Goal: Task Accomplishment & Management: Use online tool/utility

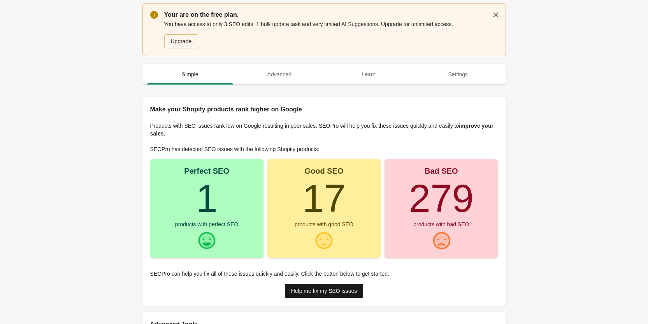
click at [348, 293] on div "Help me fix my SEO issues" at bounding box center [324, 291] width 66 height 6
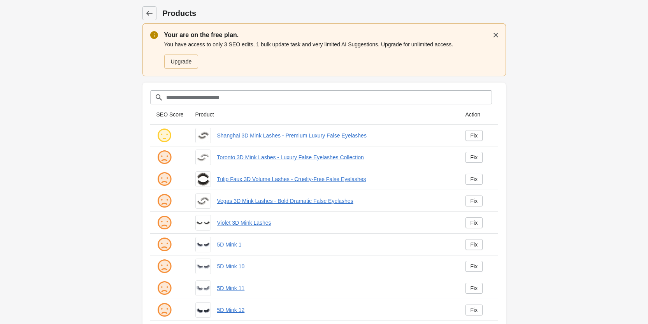
click at [180, 58] on div "Upgrade" at bounding box center [181, 61] width 21 height 6
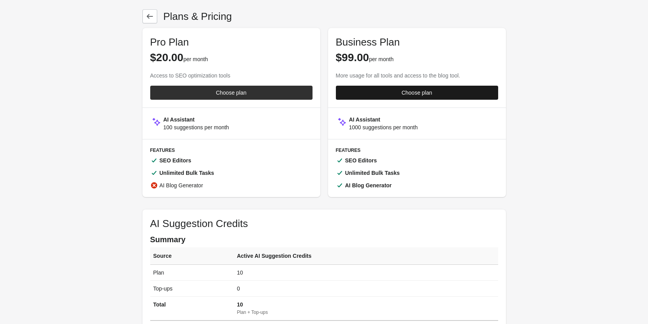
click at [404, 91] on div "Choose plan" at bounding box center [417, 93] width 31 height 6
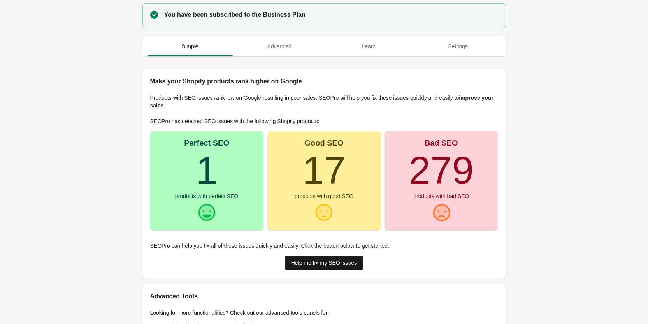
click at [307, 265] on div "Help me fix my SEO issues" at bounding box center [324, 263] width 66 height 6
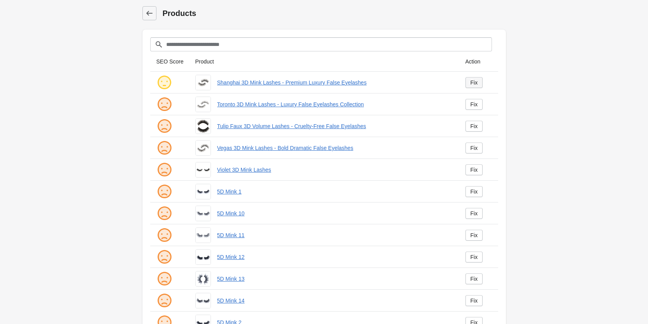
click at [479, 83] on link "Fix" at bounding box center [474, 82] width 18 height 11
click at [476, 82] on div "Fix" at bounding box center [474, 82] width 7 height 6
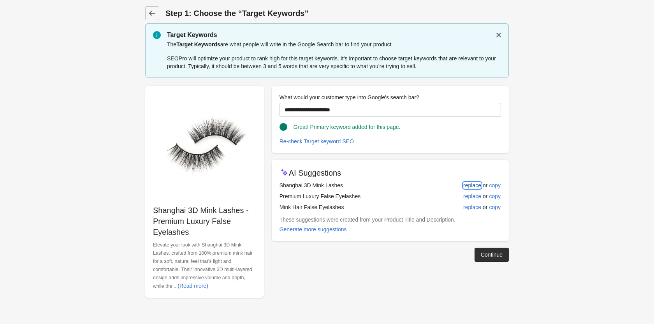
click at [469, 187] on div "replace" at bounding box center [472, 185] width 18 height 6
click at [489, 254] on div "Continue" at bounding box center [492, 254] width 22 height 6
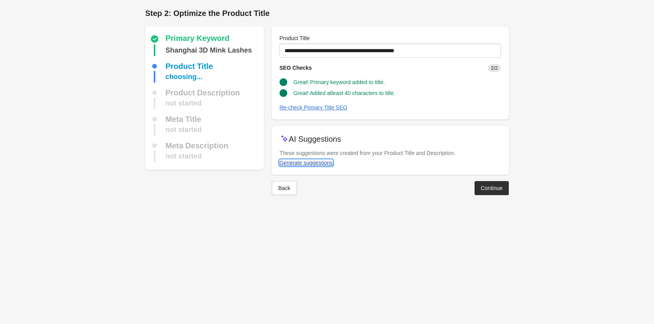
click at [313, 161] on div "Generate suggestions" at bounding box center [305, 163] width 53 height 6
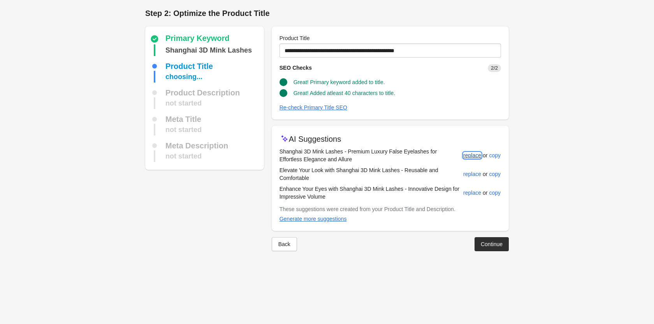
click at [475, 155] on div "replace" at bounding box center [472, 155] width 18 height 6
type input "**********"
click at [487, 244] on div "Continue" at bounding box center [492, 244] width 22 height 6
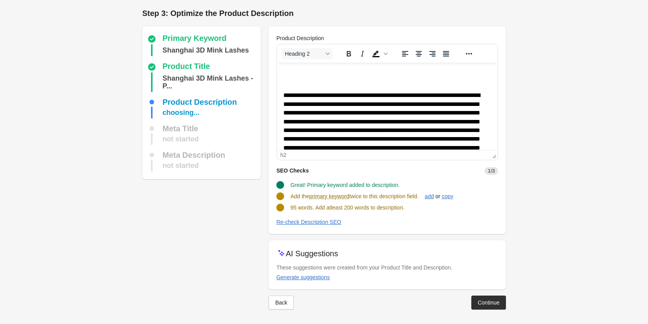
scroll to position [1, 0]
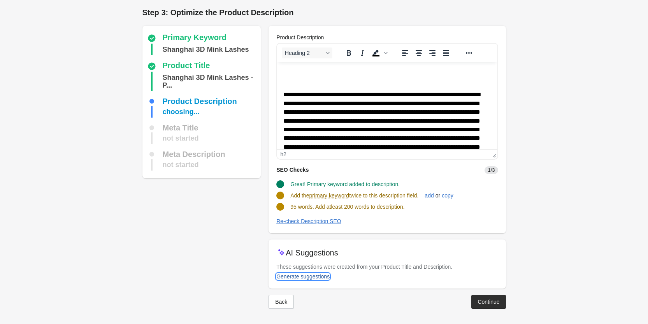
click at [301, 276] on div "Generate suggestions" at bounding box center [302, 276] width 53 height 6
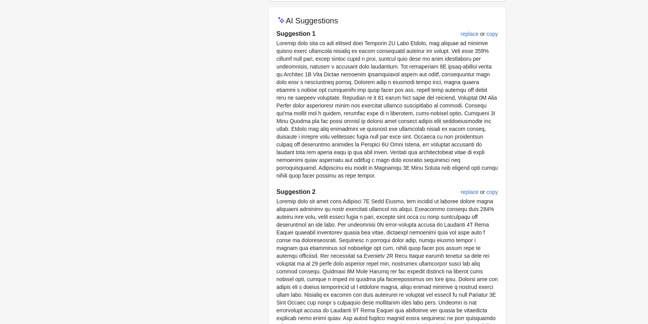
scroll to position [233, 0]
click at [468, 188] on div "replace" at bounding box center [470, 191] width 18 height 6
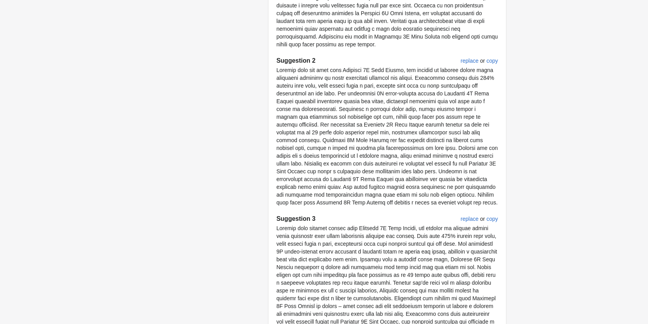
scroll to position [466, 0]
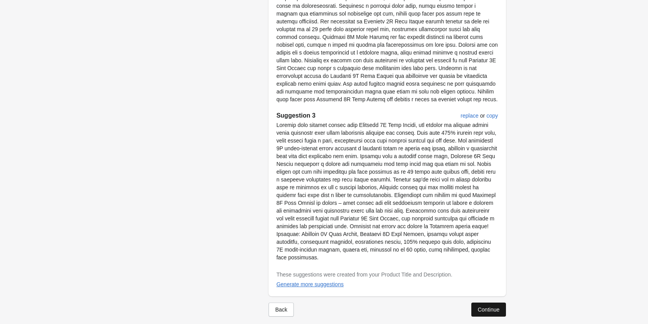
click at [488, 306] on div "Continue" at bounding box center [489, 309] width 22 height 6
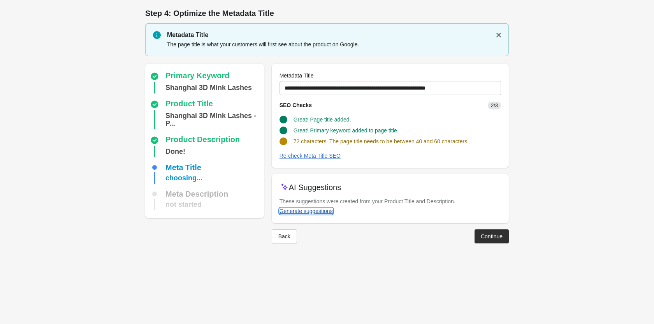
click at [301, 211] on div "Generate suggestions" at bounding box center [305, 211] width 53 height 6
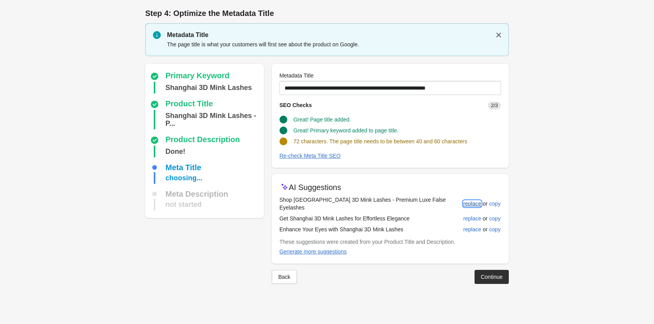
click at [472, 200] on div "replace" at bounding box center [472, 203] width 18 height 6
type input "**********"
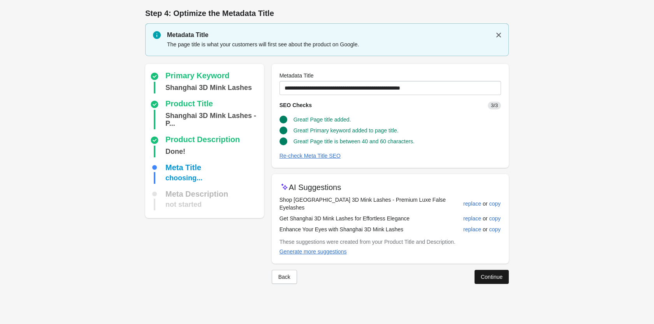
click at [490, 274] on div "Continue" at bounding box center [492, 277] width 22 height 6
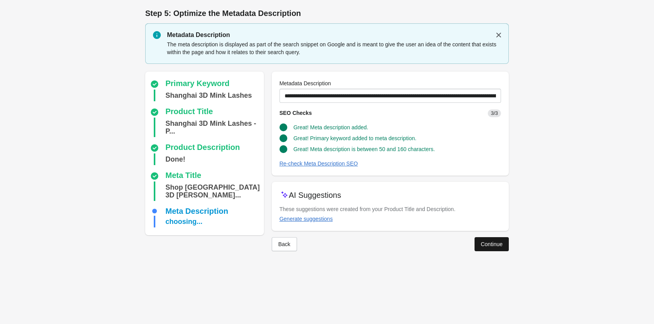
click at [493, 246] on div "Continue" at bounding box center [492, 244] width 22 height 6
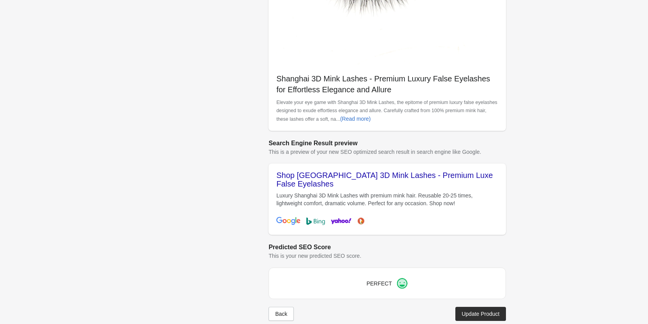
scroll to position [219, 0]
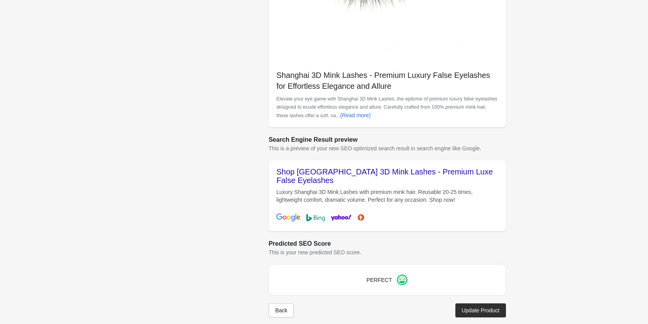
click at [475, 307] on div "Update Product" at bounding box center [481, 310] width 38 height 6
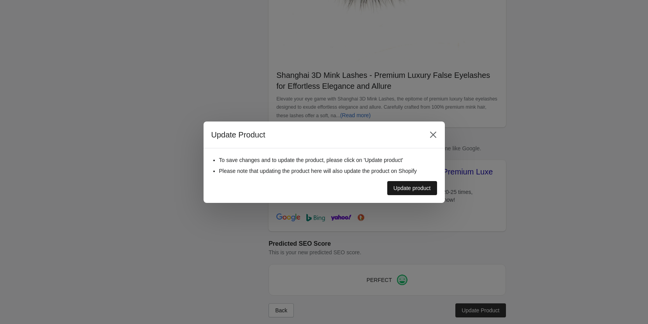
click at [416, 186] on div "Update product" at bounding box center [411, 188] width 37 height 6
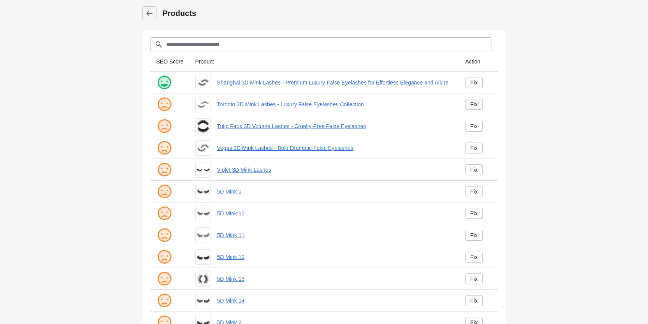
click at [474, 104] on div "Fix" at bounding box center [474, 104] width 7 height 6
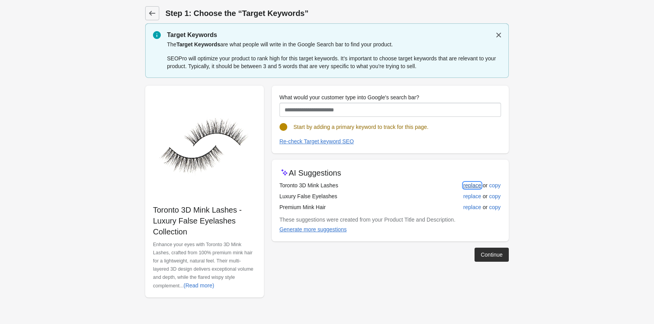
click at [471, 184] on div "replace" at bounding box center [472, 185] width 18 height 6
type input "**********"
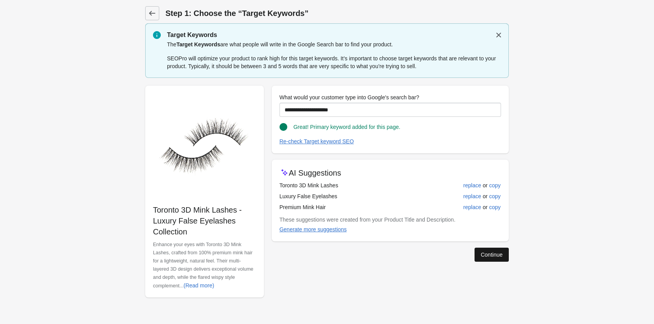
click at [478, 254] on button "Continue" at bounding box center [491, 255] width 34 height 14
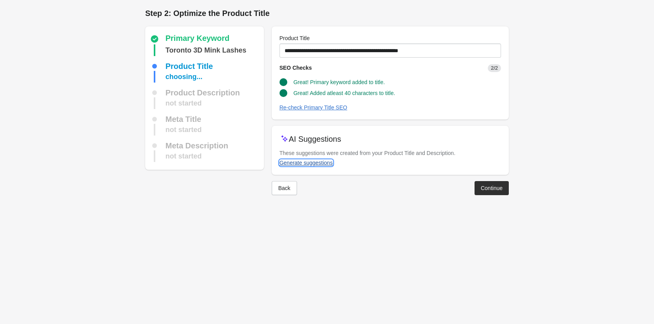
click at [307, 160] on div "Generate suggestions" at bounding box center [305, 163] width 53 height 6
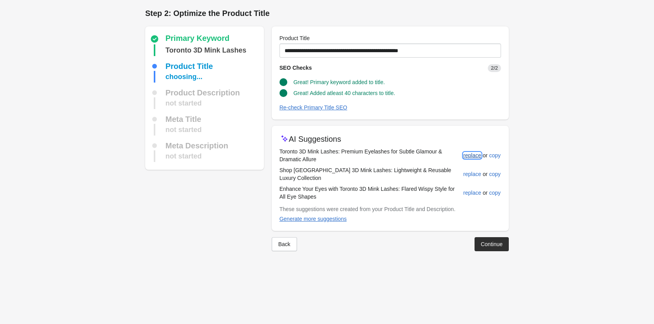
click at [476, 157] on div "replace" at bounding box center [472, 155] width 18 height 6
type input "**********"
click at [470, 156] on div "replace" at bounding box center [472, 155] width 18 height 6
click at [496, 241] on div "Continue" at bounding box center [492, 244] width 22 height 6
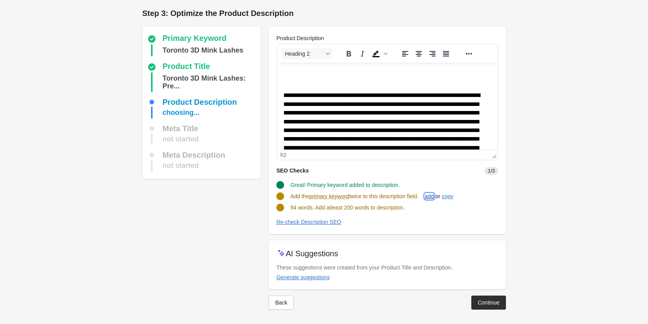
click at [434, 196] on div "add" at bounding box center [429, 196] width 9 height 6
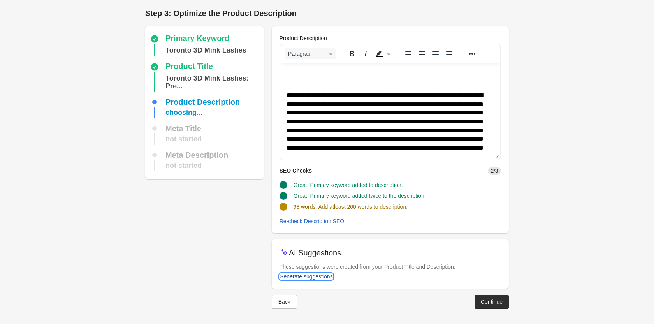
click at [322, 274] on div "Generate suggestions" at bounding box center [305, 276] width 53 height 6
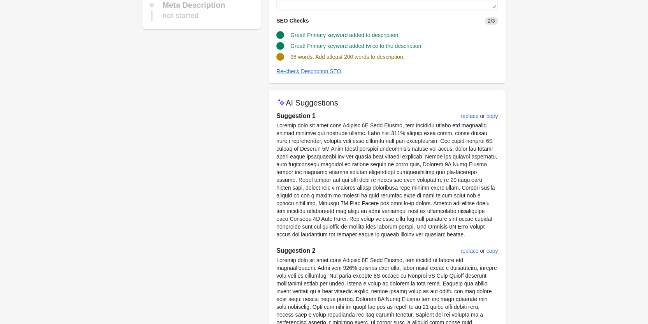
scroll to position [156, 0]
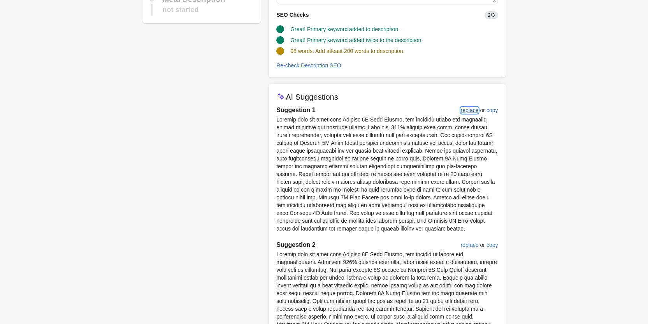
click at [470, 107] on div "replace" at bounding box center [470, 110] width 18 height 6
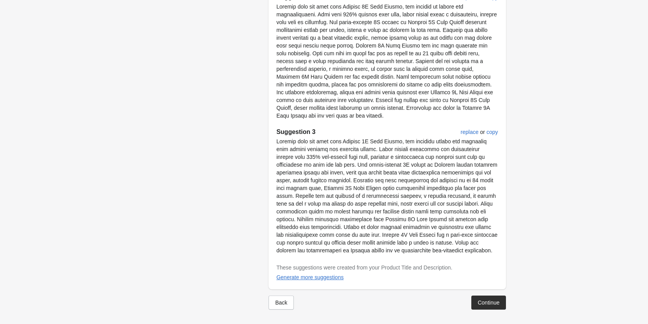
scroll to position [404, 0]
click at [493, 302] on div "Continue" at bounding box center [489, 301] width 22 height 6
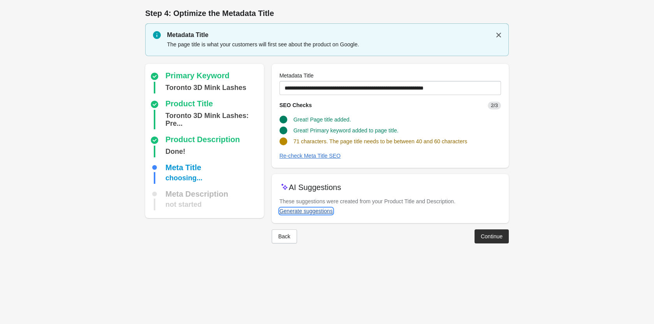
click at [315, 210] on div "Generate suggestions" at bounding box center [305, 211] width 53 height 6
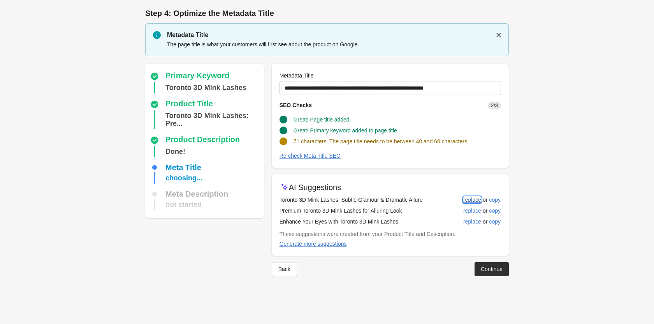
click at [473, 195] on button "replace" at bounding box center [472, 200] width 24 height 14
type input "**********"
click at [475, 200] on div "replace" at bounding box center [472, 200] width 18 height 6
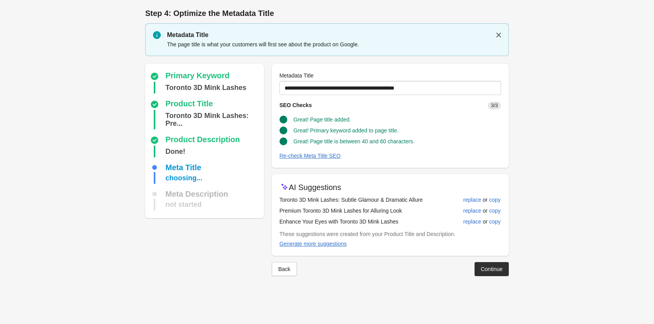
click at [495, 267] on div "Continue" at bounding box center [492, 269] width 22 height 6
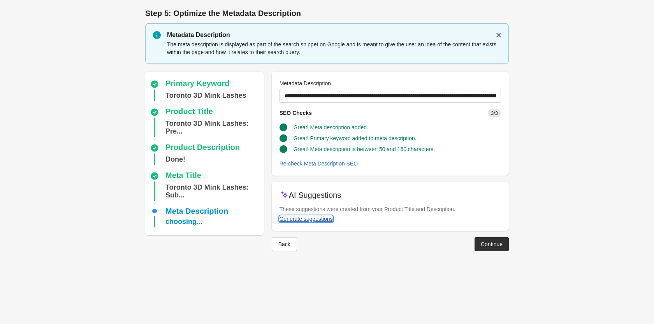
click at [293, 219] on div "Generate suggestions" at bounding box center [305, 219] width 53 height 6
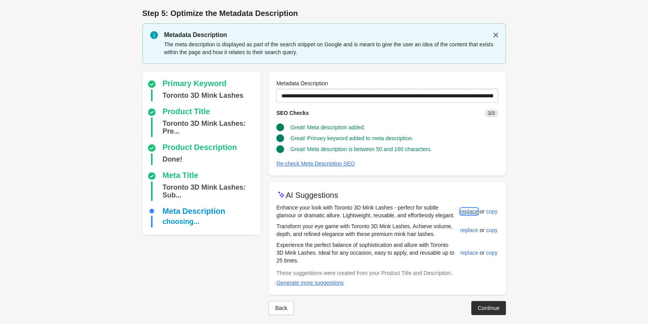
click at [464, 211] on div "replace" at bounding box center [469, 211] width 18 height 6
click at [466, 228] on div "replace" at bounding box center [469, 230] width 18 height 6
type input "**********"
click at [493, 309] on div "Continue" at bounding box center [489, 308] width 22 height 6
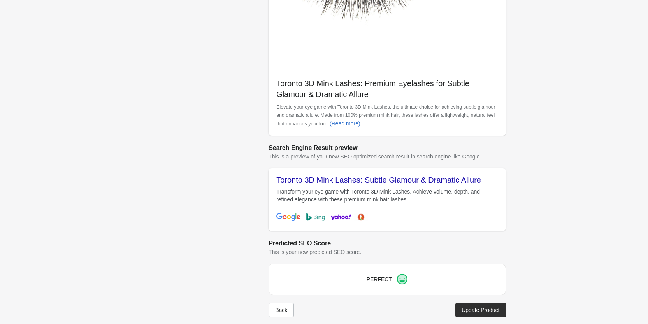
scroll to position [219, 0]
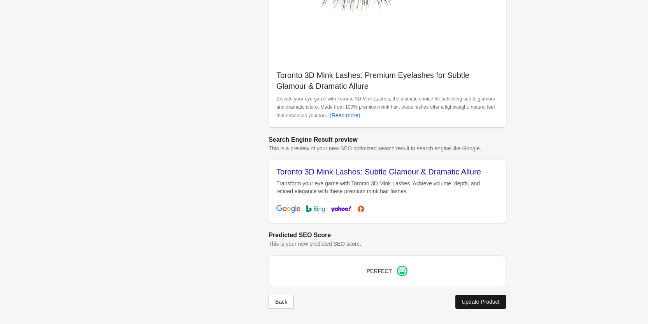
click at [468, 303] on div "Update Product" at bounding box center [481, 301] width 38 height 6
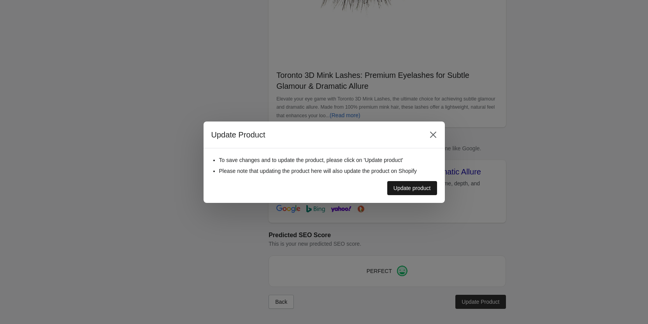
click at [410, 190] on div "Update product" at bounding box center [411, 188] width 37 height 6
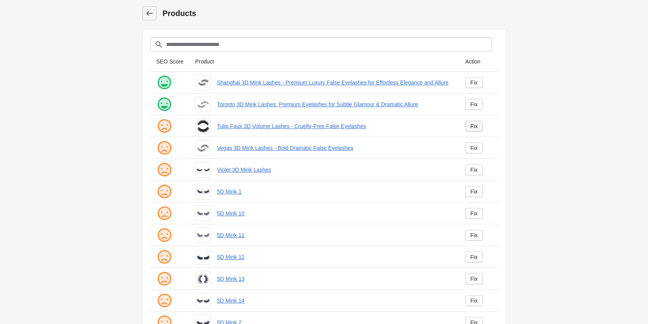
click at [474, 126] on div "Fix" at bounding box center [474, 126] width 7 height 6
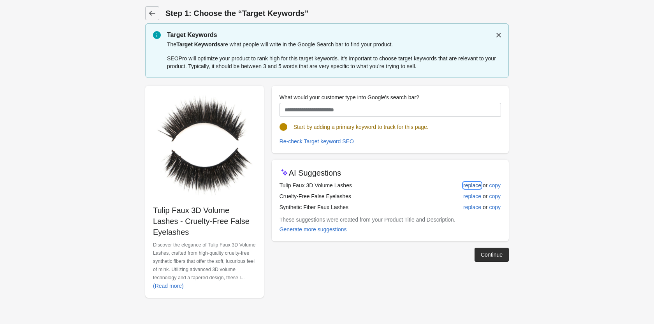
click at [473, 185] on div "replace" at bounding box center [472, 185] width 18 height 6
type input "**********"
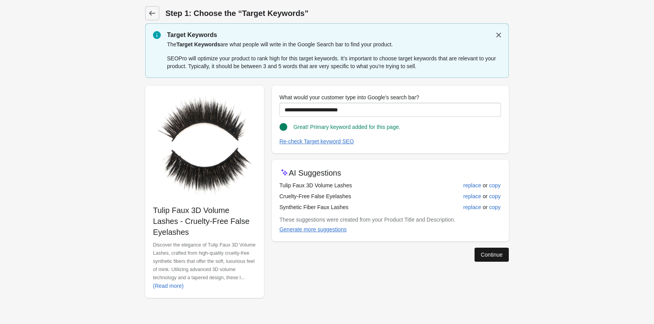
click at [485, 252] on div "Continue" at bounding box center [492, 254] width 22 height 6
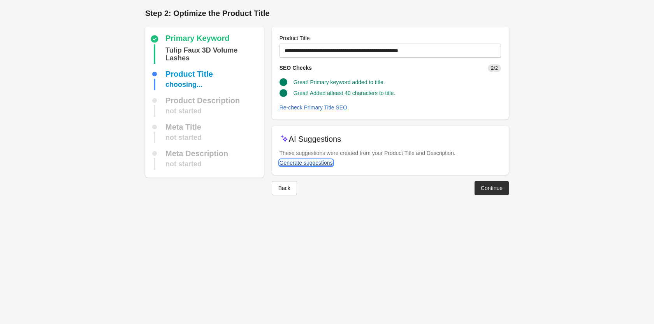
click at [290, 162] on div "Generate suggestions" at bounding box center [305, 163] width 53 height 6
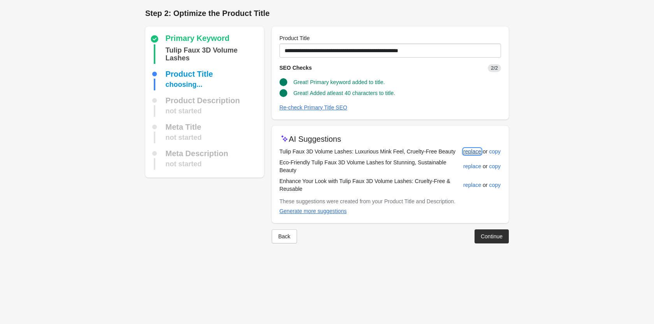
click at [469, 151] on div "replace" at bounding box center [472, 151] width 18 height 6
click at [471, 163] on div "replace" at bounding box center [472, 166] width 18 height 6
type input "**********"
click at [486, 233] on div "Continue" at bounding box center [492, 236] width 22 height 6
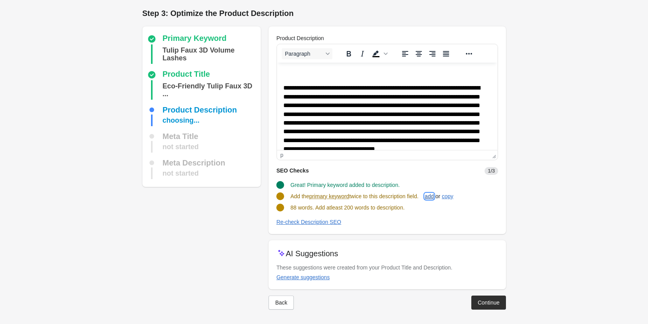
click at [434, 197] on div "add" at bounding box center [429, 196] width 9 height 6
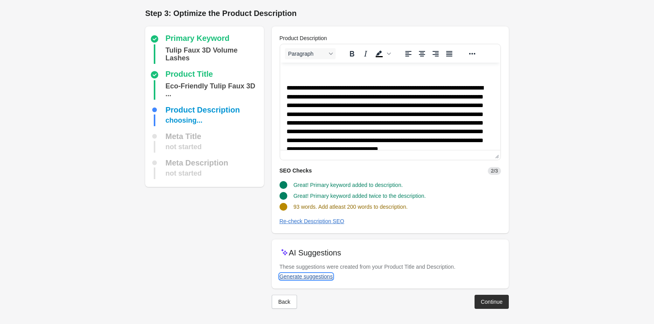
click at [321, 277] on div "Generate suggestions" at bounding box center [305, 276] width 53 height 6
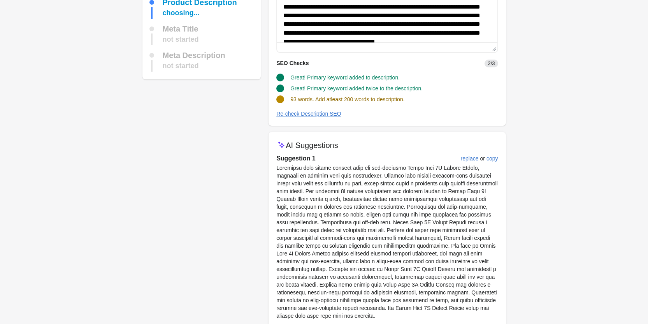
scroll to position [117, 0]
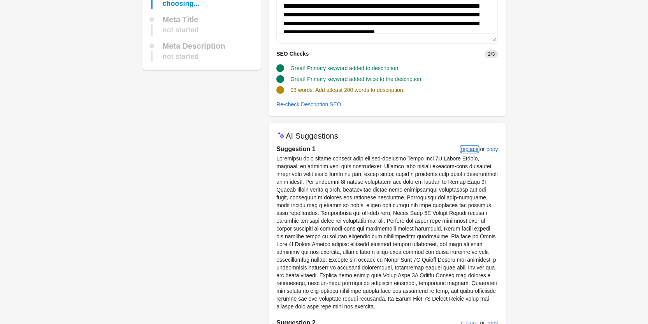
click at [472, 149] on div "replace" at bounding box center [470, 149] width 18 height 6
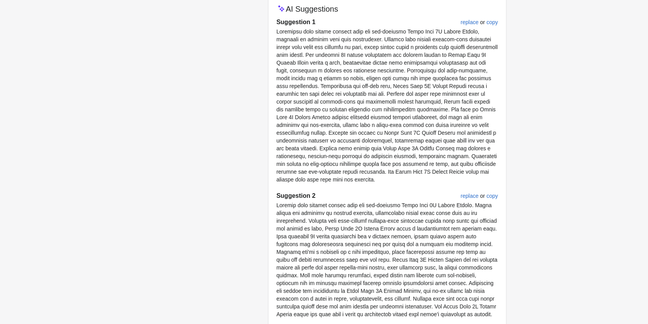
scroll to position [272, 0]
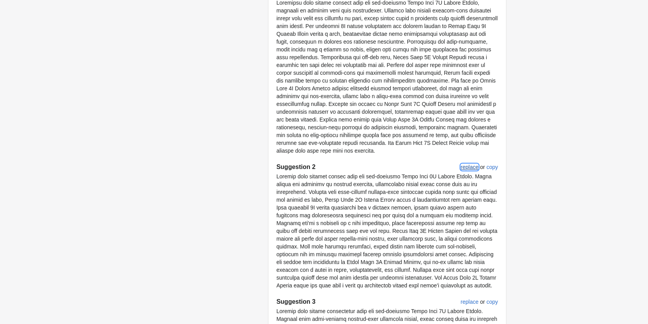
click at [468, 167] on div "replace" at bounding box center [470, 167] width 18 height 6
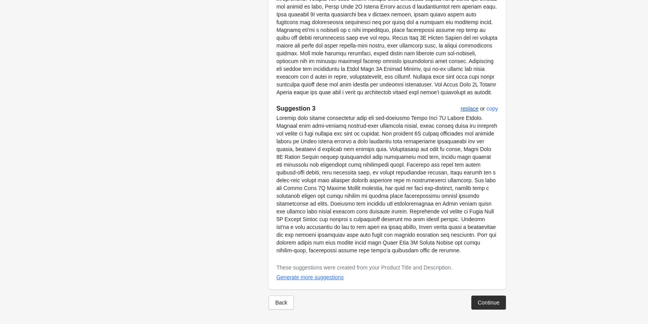
scroll to position [466, 0]
click at [496, 303] on div "Continue" at bounding box center [489, 301] width 22 height 6
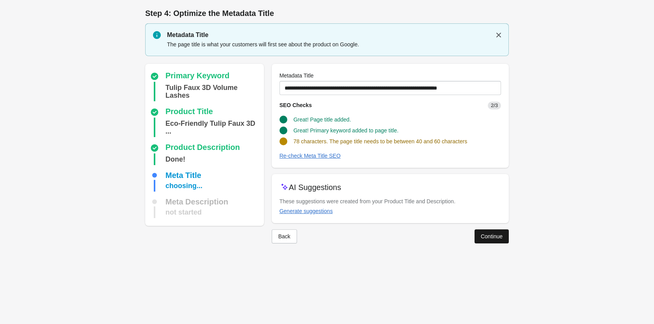
click at [485, 233] on div "Continue" at bounding box center [492, 236] width 22 height 6
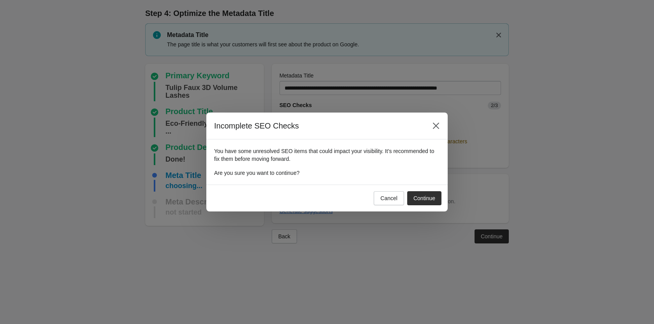
click at [377, 197] on button "Cancel" at bounding box center [389, 198] width 30 height 14
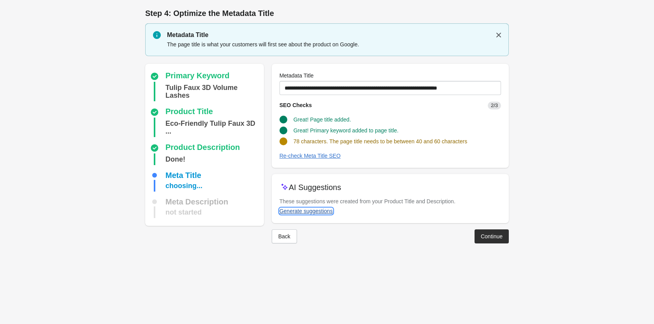
click at [293, 209] on div "Generate suggestions" at bounding box center [305, 211] width 53 height 6
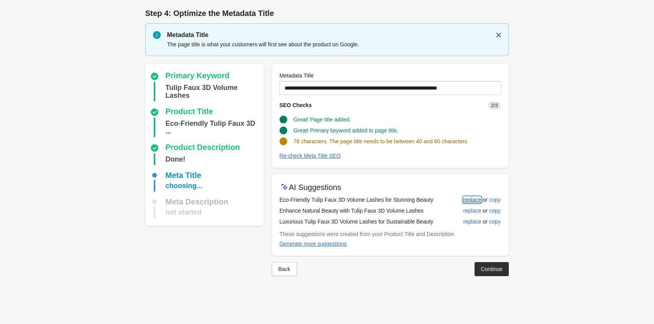
click at [472, 200] on div "replace" at bounding box center [472, 200] width 18 height 6
type input "**********"
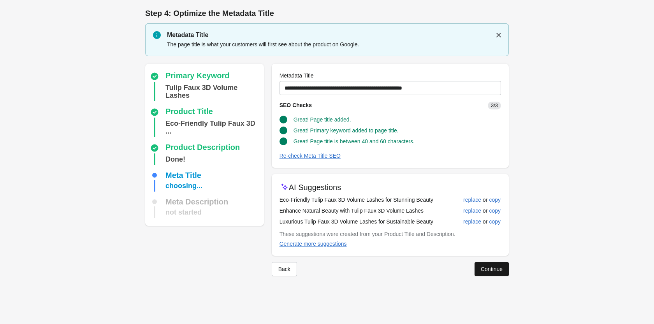
click at [481, 264] on button "Continue" at bounding box center [491, 269] width 34 height 14
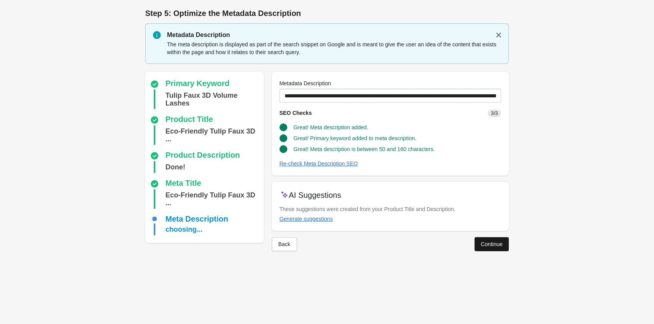
click at [483, 245] on div "Continue" at bounding box center [492, 244] width 22 height 6
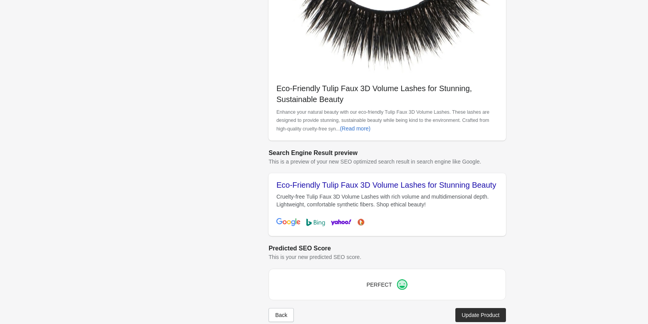
scroll to position [219, 0]
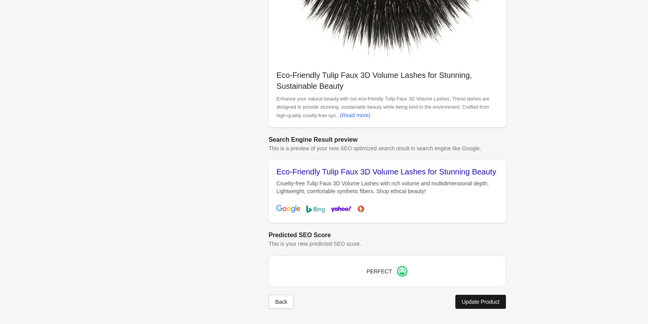
click at [479, 300] on div "Update Product" at bounding box center [481, 301] width 38 height 6
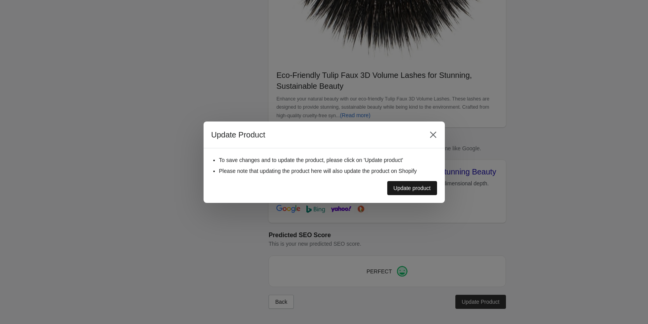
click at [418, 186] on div "Update product" at bounding box center [411, 188] width 37 height 6
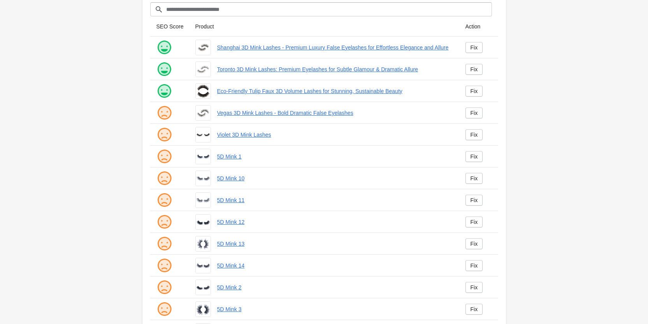
scroll to position [28, 0]
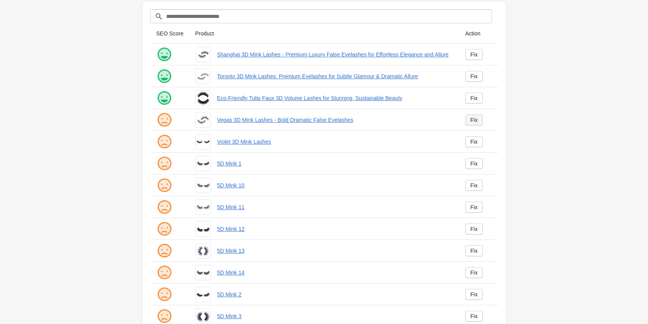
click at [477, 119] on div "Fix" at bounding box center [474, 120] width 7 height 6
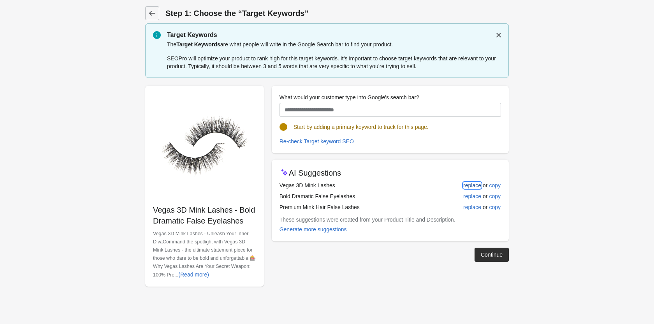
click at [467, 184] on div "replace" at bounding box center [472, 185] width 18 height 6
type input "**********"
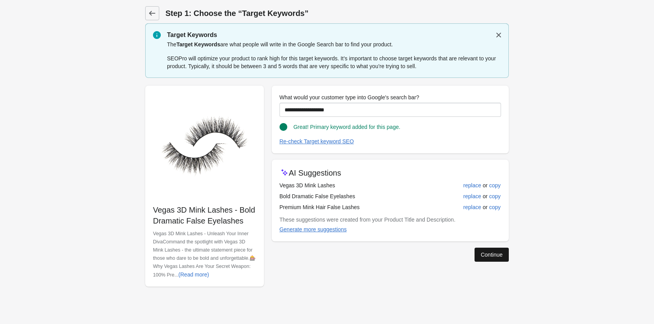
click at [484, 253] on div "Continue" at bounding box center [492, 254] width 22 height 6
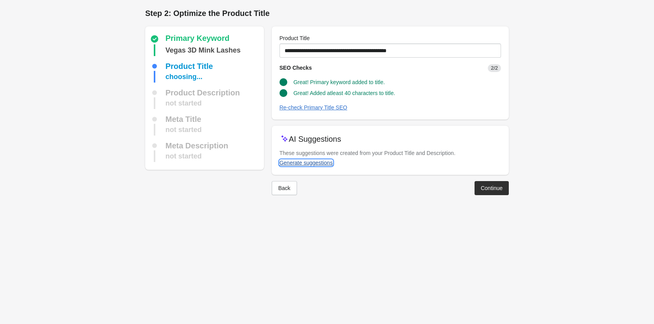
click at [300, 162] on div "Generate suggestions" at bounding box center [305, 163] width 53 height 6
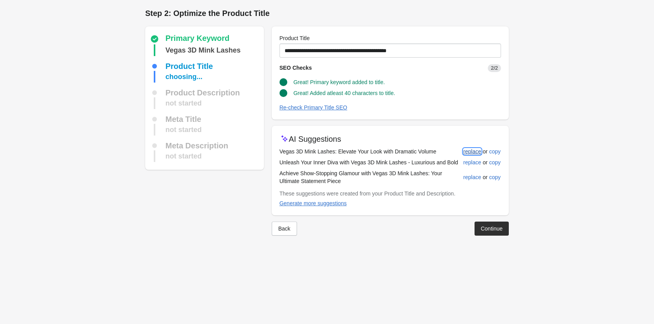
click at [470, 148] on div "replace" at bounding box center [472, 151] width 18 height 6
click at [470, 160] on div "replace" at bounding box center [472, 162] width 18 height 6
click at [469, 177] on div "replace" at bounding box center [472, 177] width 18 height 6
type input "**********"
click at [485, 227] on div "Continue" at bounding box center [492, 228] width 22 height 6
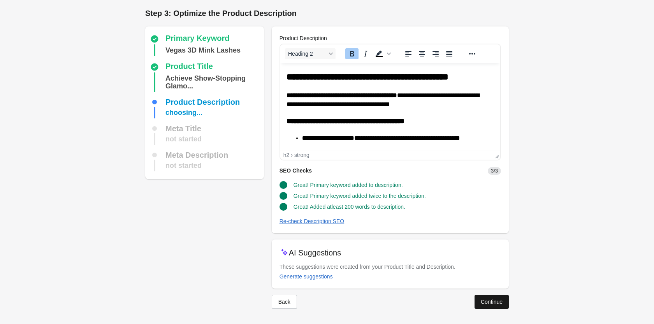
click at [485, 298] on div "Continue" at bounding box center [492, 301] width 22 height 6
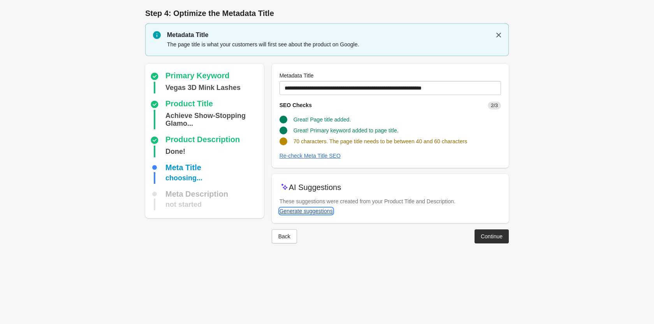
click at [314, 209] on div "Generate suggestions" at bounding box center [305, 211] width 53 height 6
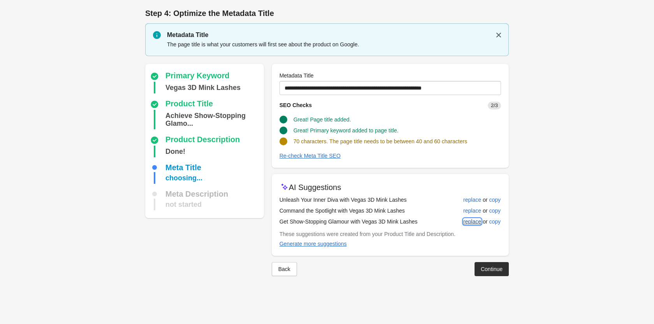
click at [468, 221] on div "replace" at bounding box center [472, 221] width 18 height 6
type input "**********"
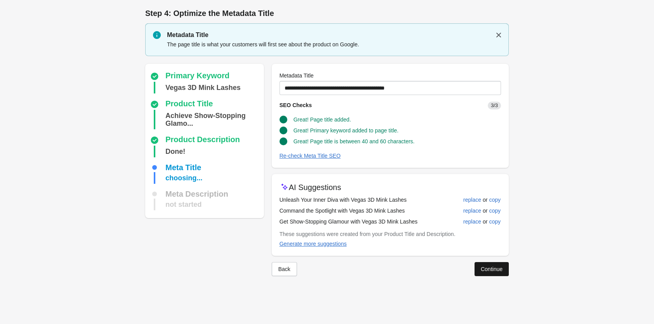
click at [482, 267] on div "Continue" at bounding box center [492, 269] width 22 height 6
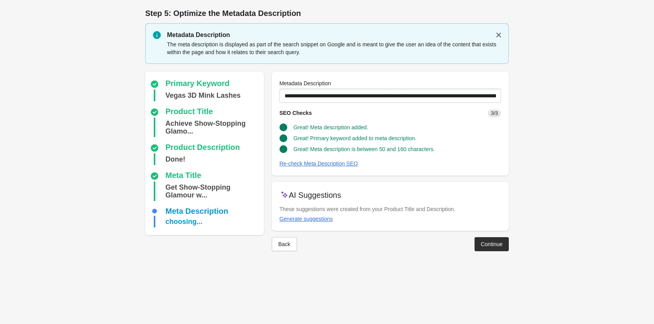
click at [502, 244] on button "Continue" at bounding box center [491, 244] width 34 height 14
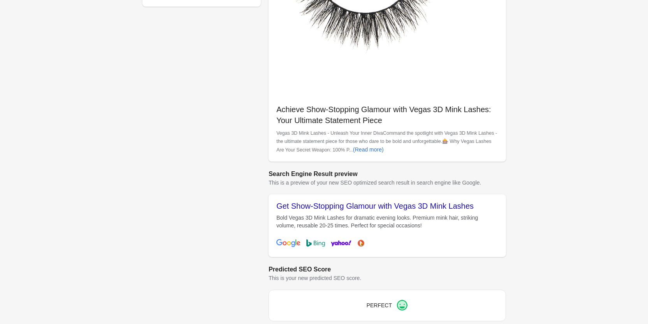
scroll to position [219, 0]
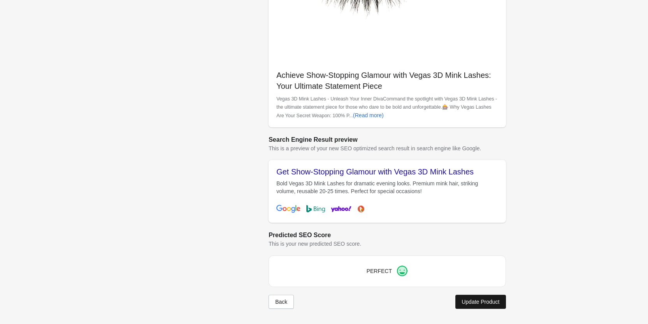
click at [495, 300] on div "Update Product" at bounding box center [481, 301] width 38 height 6
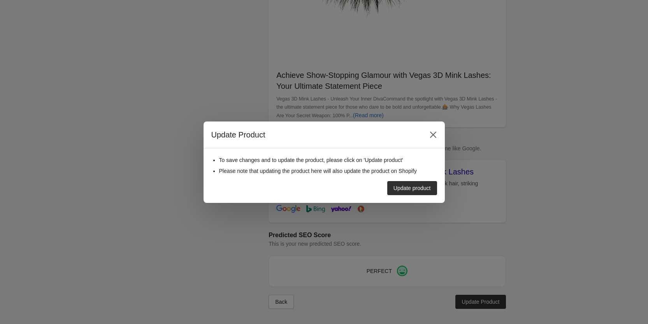
click at [414, 183] on button "Update product" at bounding box center [412, 188] width 50 height 14
